Goal: Task Accomplishment & Management: Manage account settings

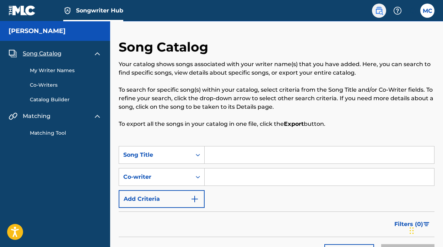
click at [378, 11] on img at bounding box center [378, 10] width 9 height 9
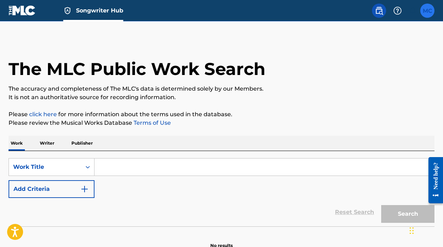
click at [422, 10] on label at bounding box center [427, 11] width 14 height 14
click at [427, 11] on input "MC [PERSON_NAME] [EMAIL_ADDRESS][DOMAIN_NAME] Notification Preferences Profile …" at bounding box center [427, 11] width 0 height 0
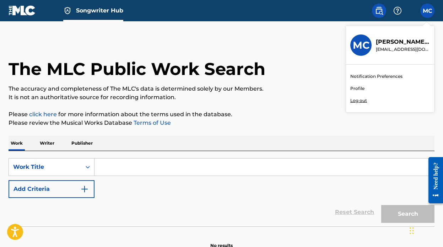
click at [357, 88] on link "Profile" at bounding box center [357, 88] width 14 height 6
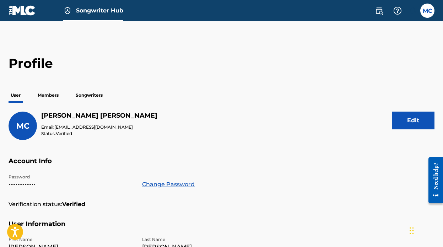
click at [57, 94] on p "Members" at bounding box center [47, 95] width 25 height 15
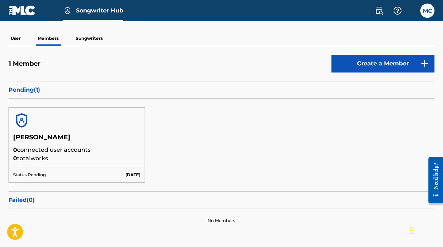
scroll to position [56, 0]
click at [24, 90] on p "Pending ( 1 )" at bounding box center [222, 90] width 426 height 9
click at [29, 203] on p "Failed ( 0 )" at bounding box center [222, 200] width 426 height 9
